Goal: Task Accomplishment & Management: Manage account settings

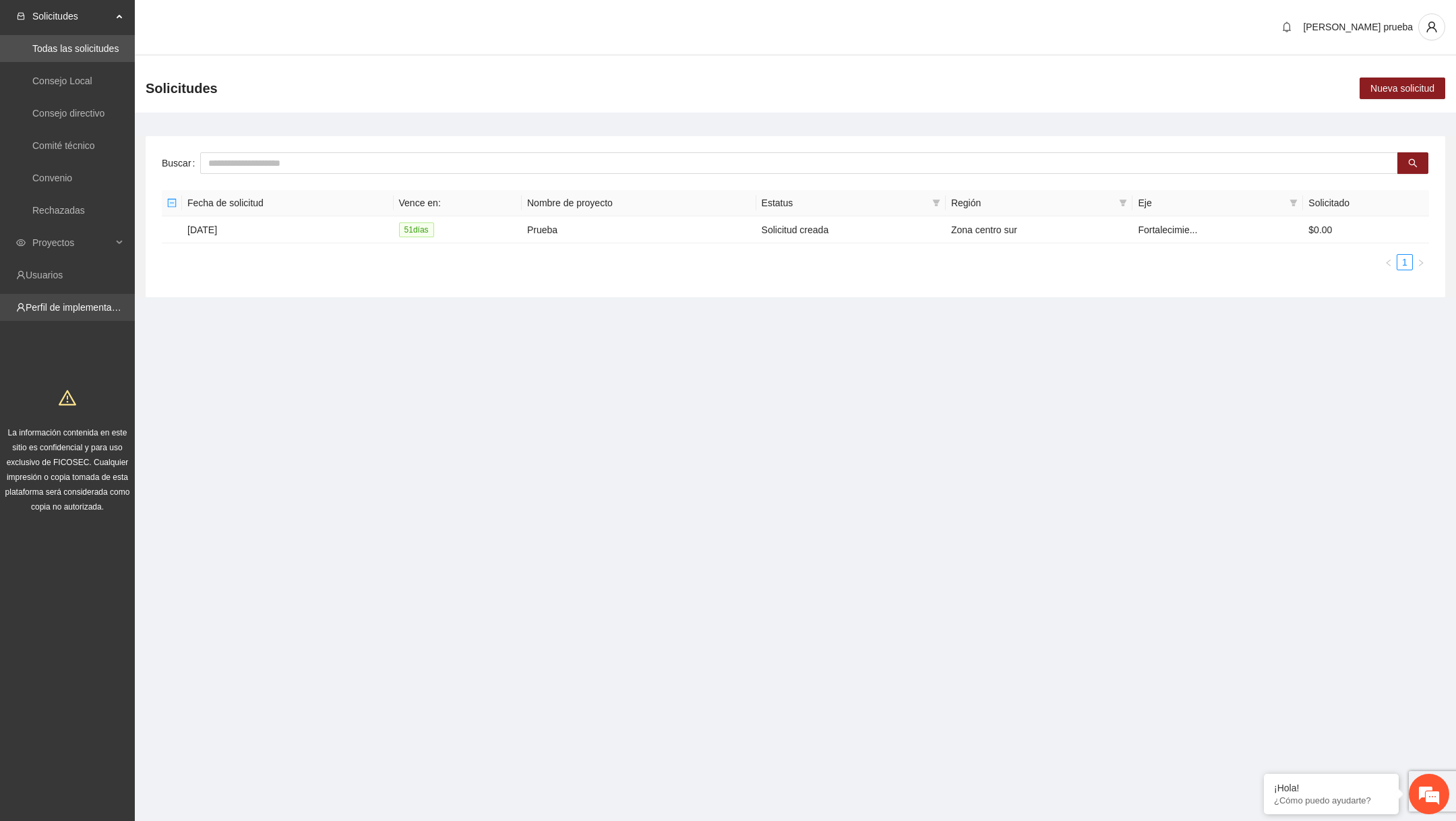
click at [96, 302] on link "Perfil de implementadora" at bounding box center [78, 307] width 105 height 11
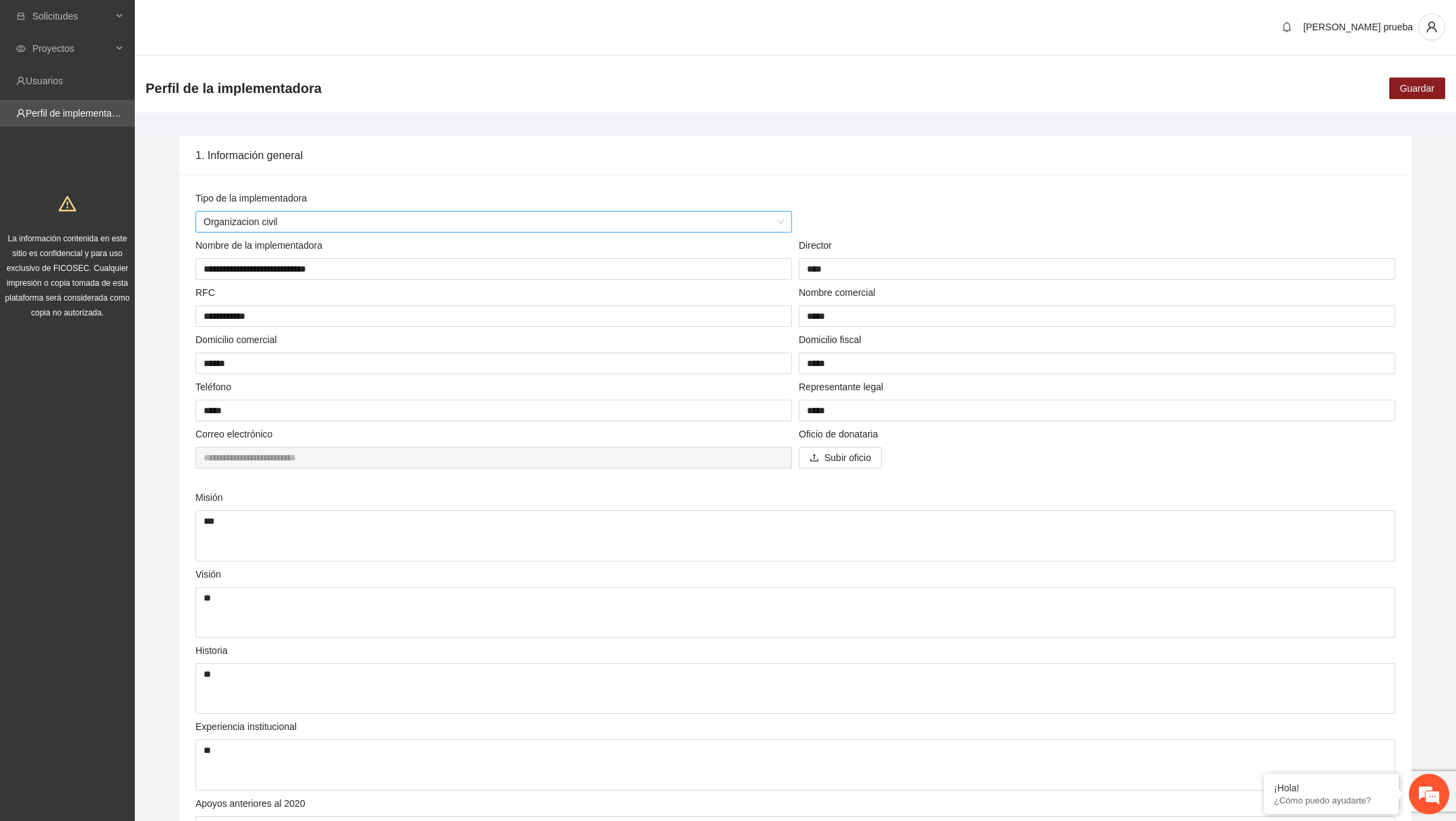
click at [428, 217] on span "Organizacion civil" at bounding box center [493, 222] width 580 height 20
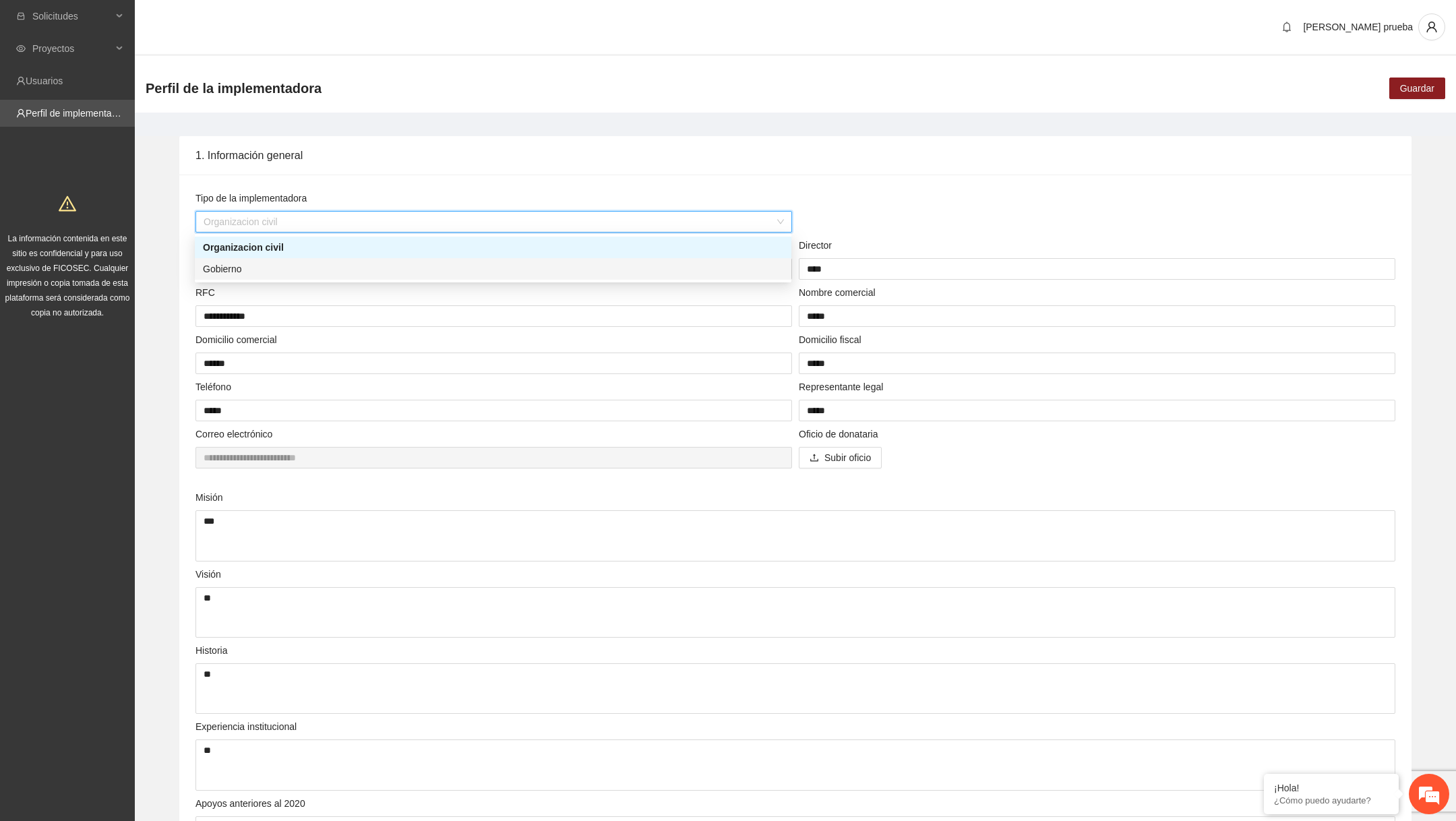
click at [384, 271] on div "Gobierno" at bounding box center [493, 269] width 580 height 15
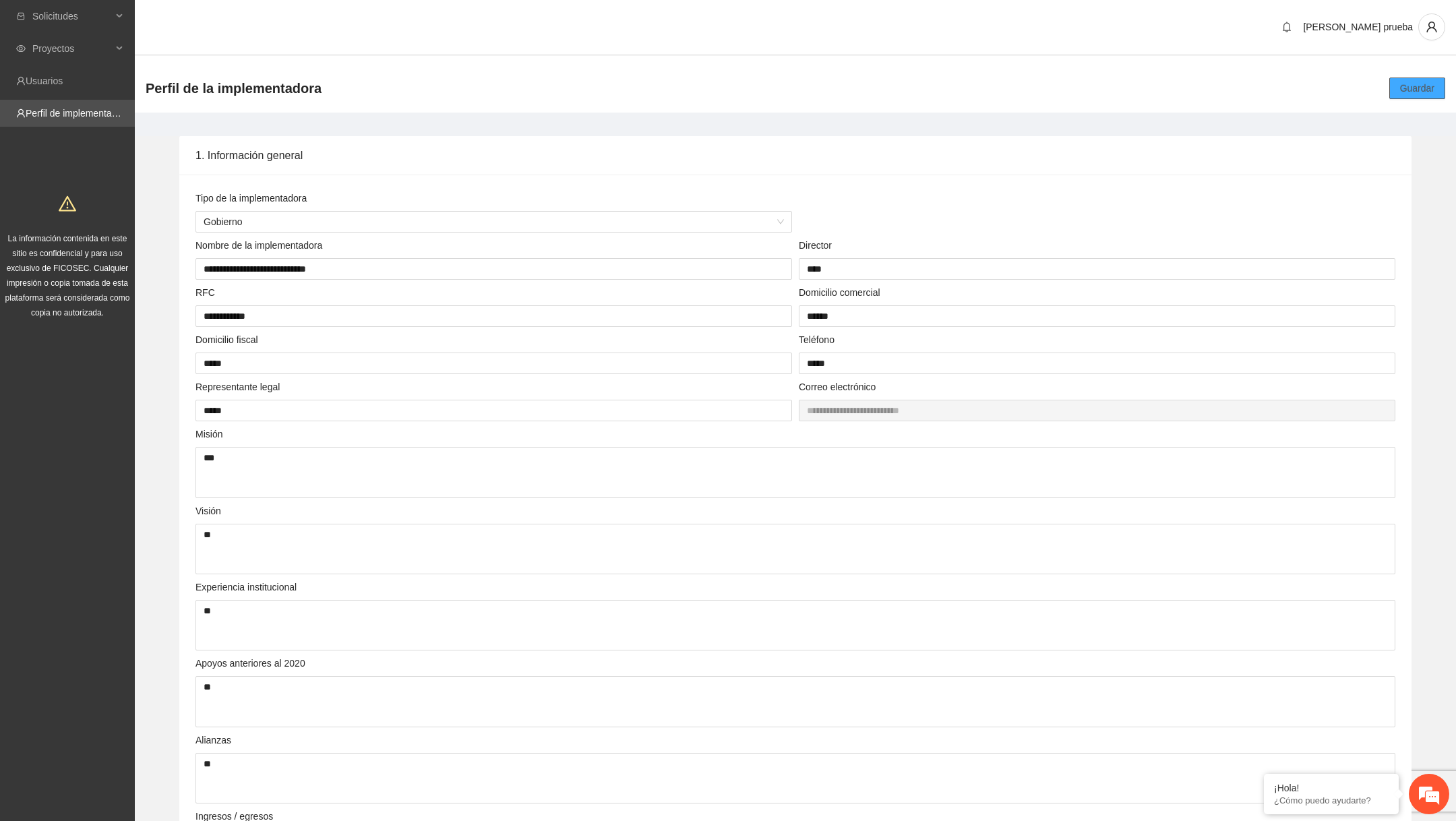
click at [1428, 81] on span "Guardar" at bounding box center [1417, 89] width 35 height 15
click at [1437, 32] on span "user" at bounding box center [1432, 27] width 25 height 12
click at [1377, 84] on li "Cerrar sesión" at bounding box center [1393, 77] width 101 height 22
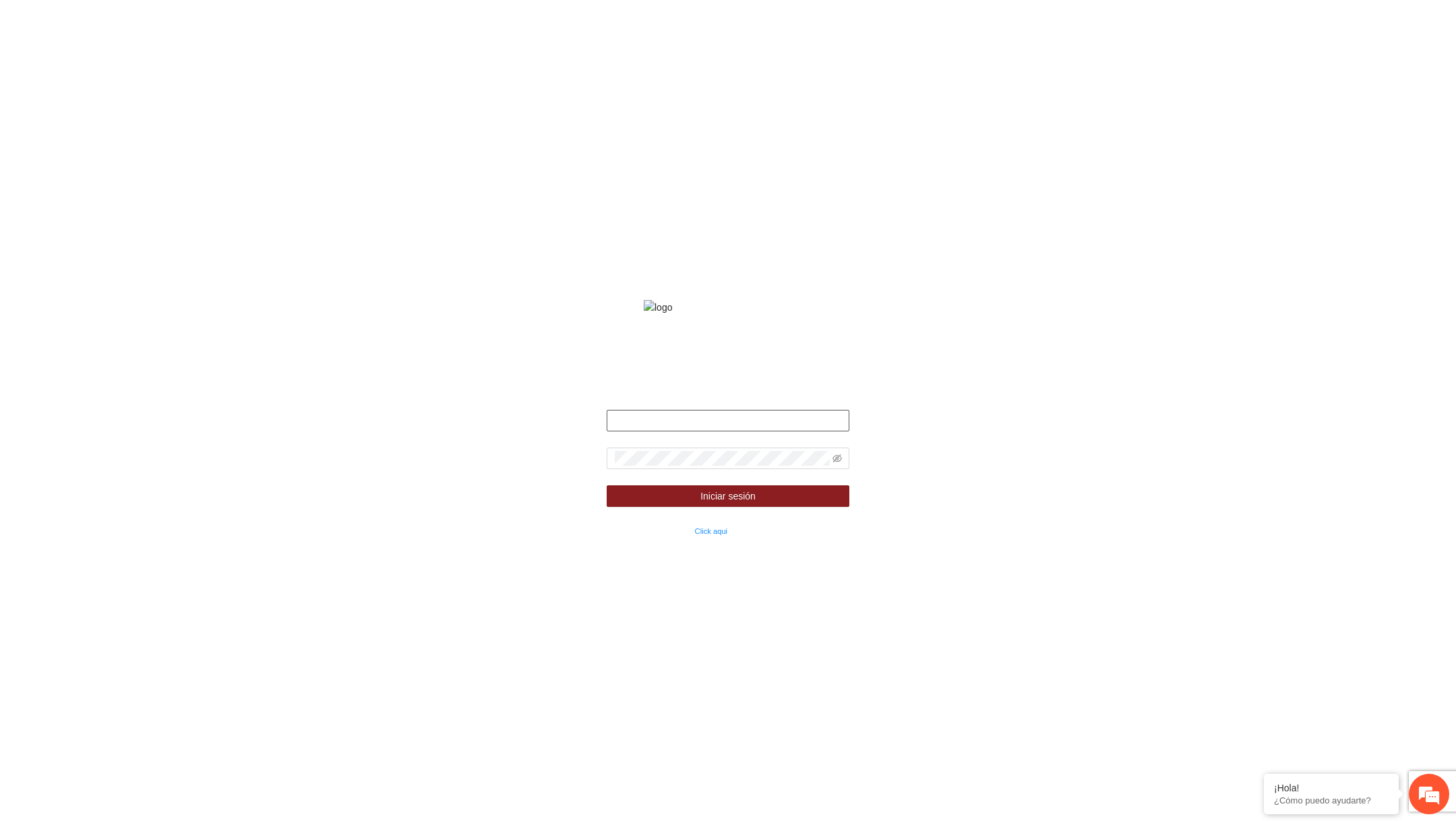
click at [695, 432] on input "text" at bounding box center [728, 421] width 243 height 22
type input "**********"
click at [835, 463] on icon "eye-invisible" at bounding box center [836, 458] width 9 height 9
click at [775, 507] on button "Iniciar sesión" at bounding box center [728, 496] width 243 height 22
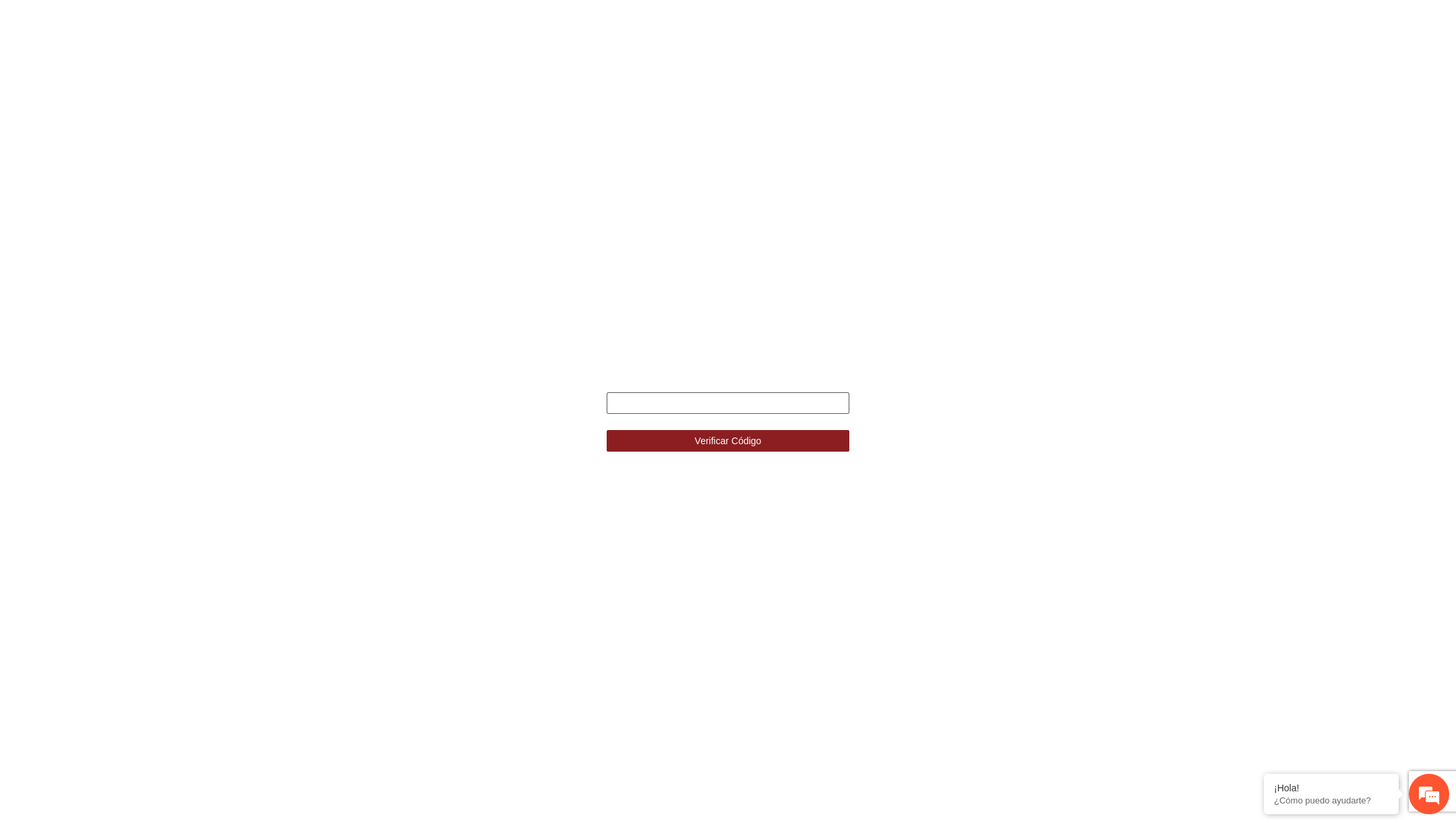
click at [691, 400] on input "text" at bounding box center [728, 403] width 243 height 22
type input "******"
click at [607, 430] on button "Verificar Código" at bounding box center [728, 441] width 243 height 22
